Goal: Task Accomplishment & Management: Use online tool/utility

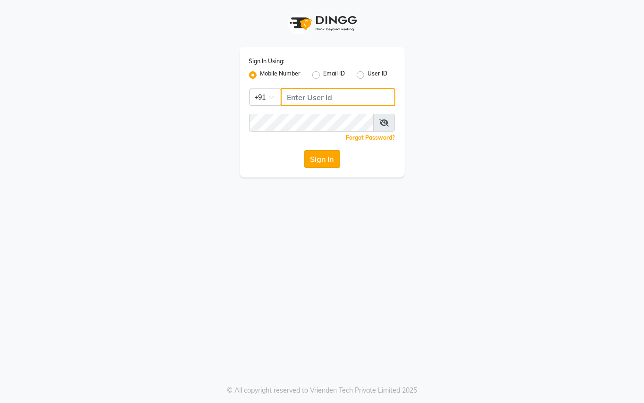
type input "9899449966"
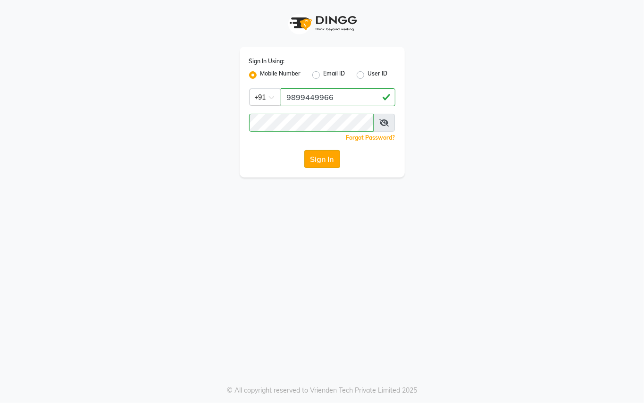
click at [330, 164] on button "Sign In" at bounding box center [322, 159] width 36 height 18
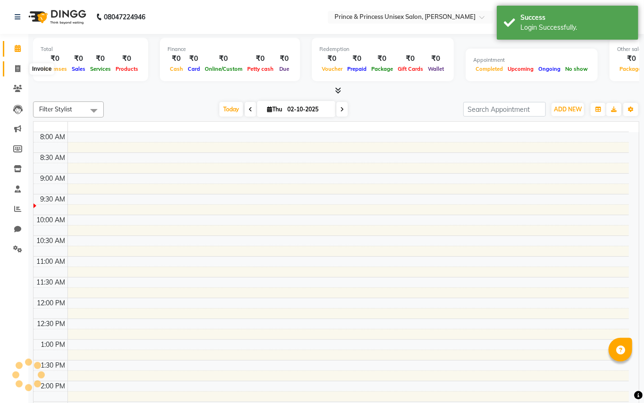
select select "en"
click at [15, 69] on icon at bounding box center [17, 68] width 5 height 7
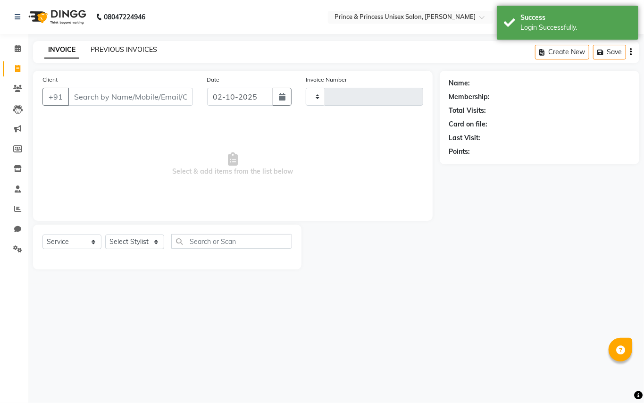
click at [119, 48] on link "PREVIOUS INVOICES" at bounding box center [124, 49] width 66 height 8
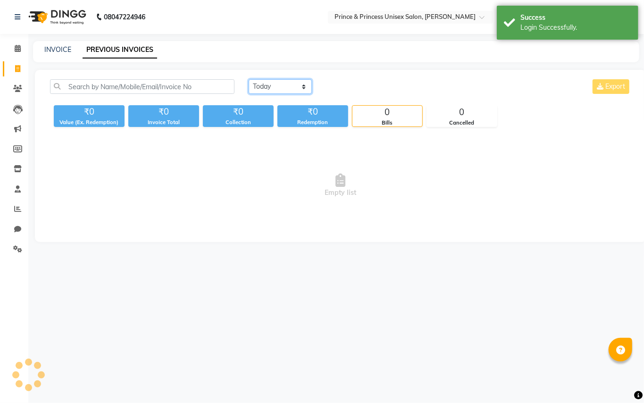
click at [262, 83] on select "[DATE] [DATE] Custom Range" at bounding box center [279, 86] width 63 height 15
select select "[DATE]"
click at [248, 79] on select "[DATE] [DATE] Custom Range" at bounding box center [279, 86] width 63 height 15
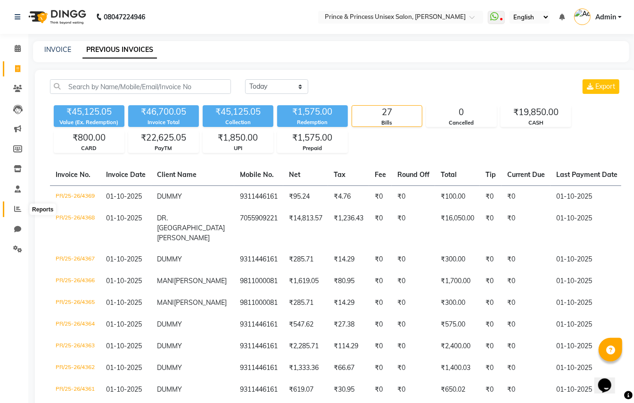
click at [20, 207] on icon at bounding box center [17, 208] width 7 height 7
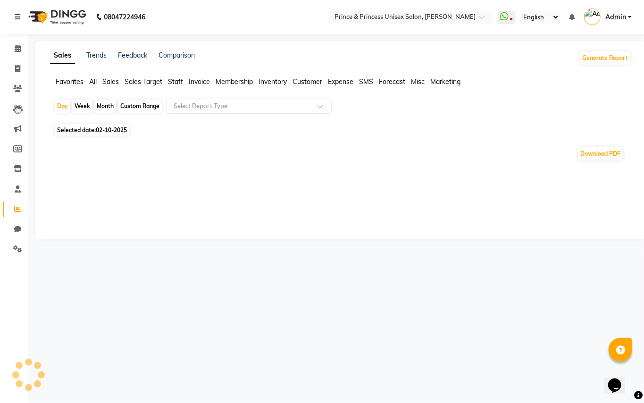
click at [174, 80] on span "Staff" at bounding box center [175, 81] width 15 height 8
click at [100, 102] on div "Month" at bounding box center [105, 105] width 22 height 13
select select "10"
select select "2025"
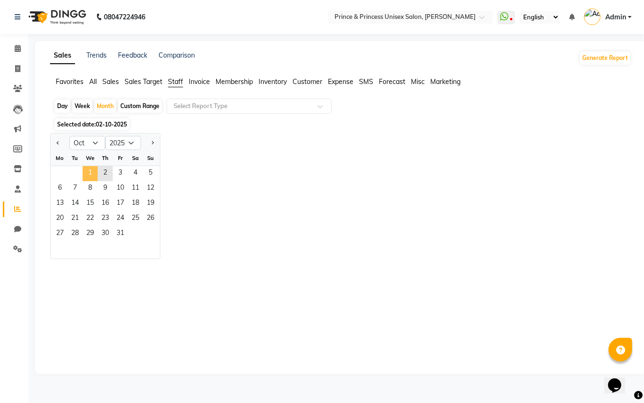
click at [91, 177] on span "1" at bounding box center [90, 173] width 15 height 15
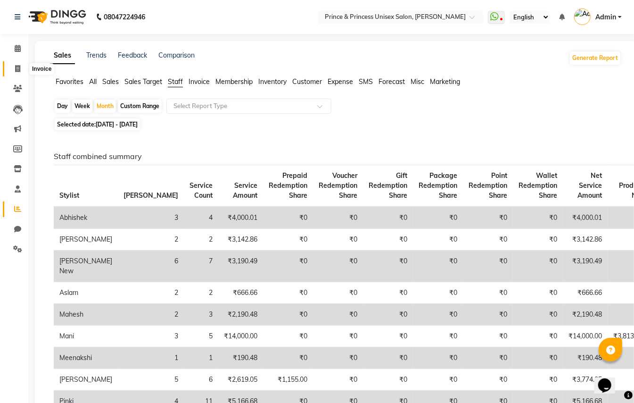
click at [19, 67] on icon at bounding box center [17, 68] width 5 height 7
select select "service"
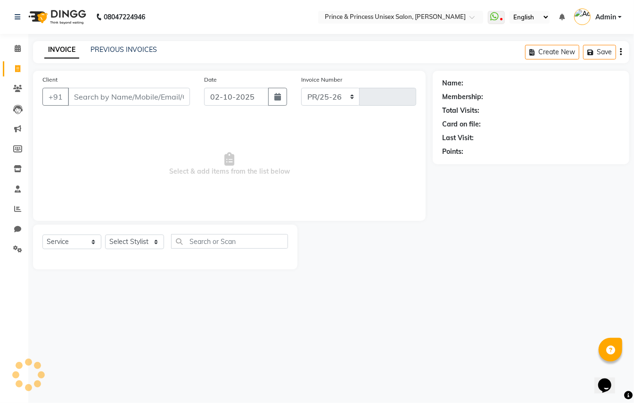
select select "3760"
type input "4370"
